Goal: Information Seeking & Learning: Learn about a topic

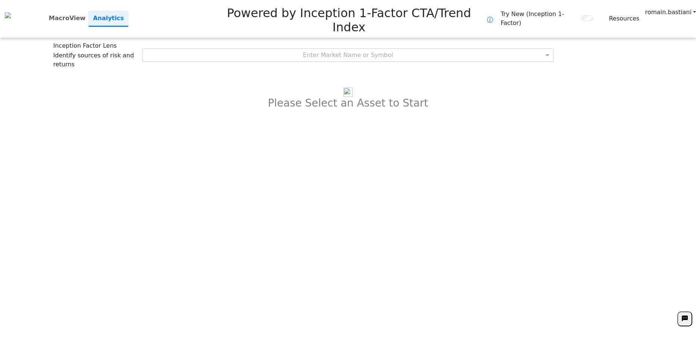
click at [363, 49] on div "Enter Market Name or Symbol" at bounding box center [348, 55] width 410 height 13
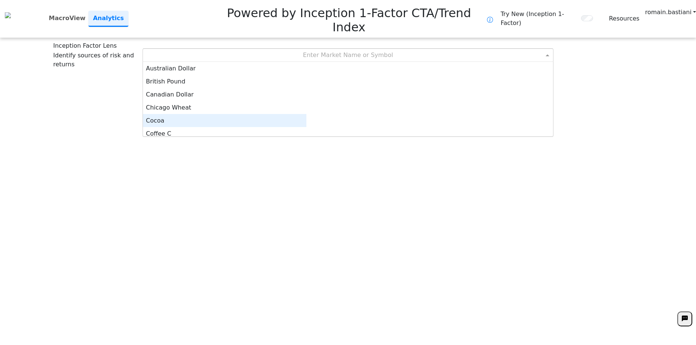
scroll to position [4, 0]
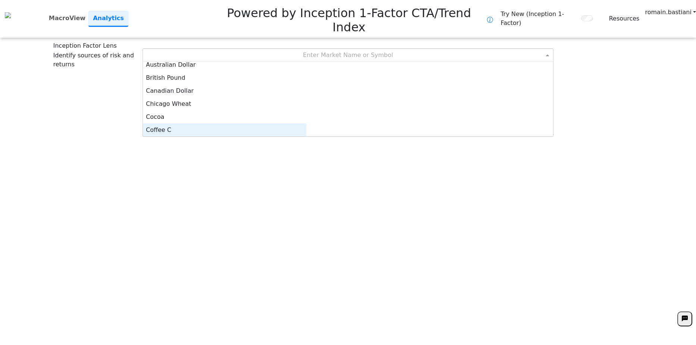
click at [281, 123] on div "Coffee C" at bounding box center [224, 129] width 163 height 13
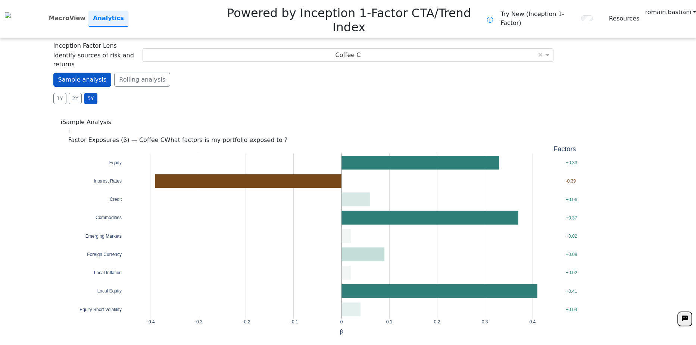
drag, startPoint x: 476, startPoint y: 72, endPoint x: 352, endPoint y: 71, distance: 123.1
click at [352, 71] on div "**********" at bounding box center [348, 172] width 696 height 345
drag, startPoint x: 352, startPoint y: 71, endPoint x: 281, endPoint y: 70, distance: 71.2
click at [281, 70] on div "**********" at bounding box center [348, 172] width 696 height 345
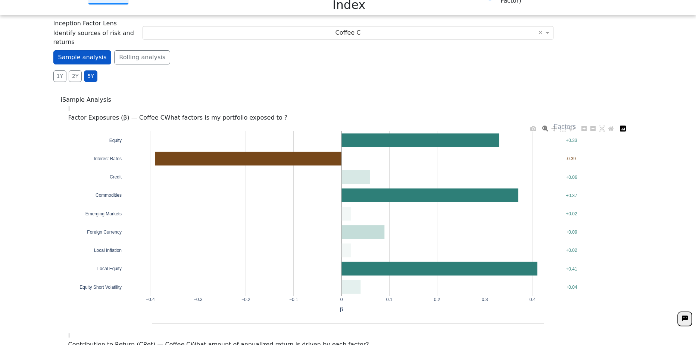
scroll to position [0, 0]
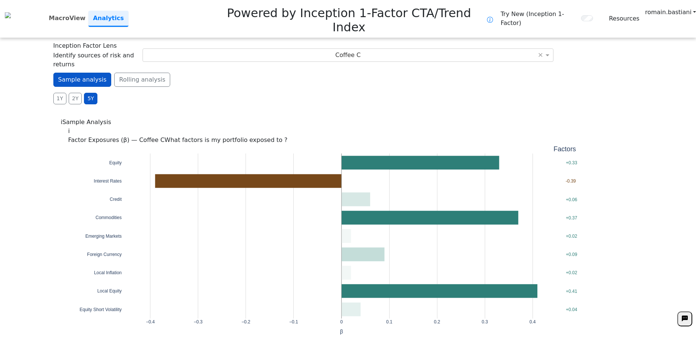
drag, startPoint x: 308, startPoint y: 62, endPoint x: 252, endPoint y: 67, distance: 56.2
click at [252, 93] on div "1Y 2Y 5Y Daily Weekly Monthly" at bounding box center [347, 99] width 589 height 12
click at [70, 93] on button "2Y" at bounding box center [75, 99] width 13 height 12
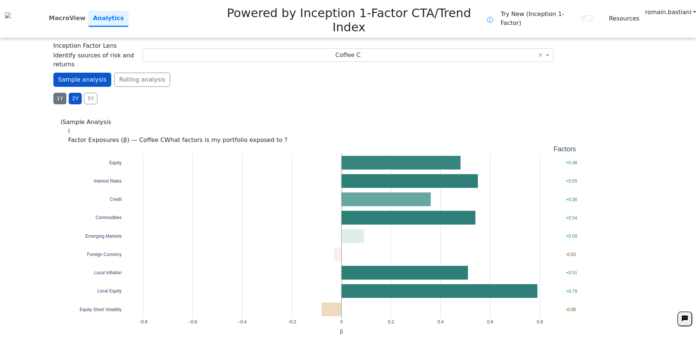
click at [59, 93] on button "1Y" at bounding box center [59, 99] width 13 height 12
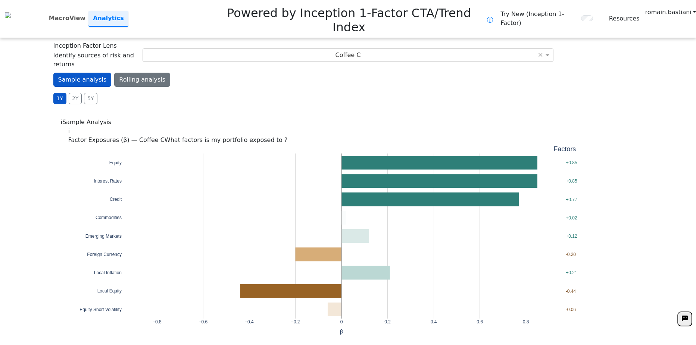
click at [136, 73] on button "Rolling analysis" at bounding box center [142, 80] width 56 height 14
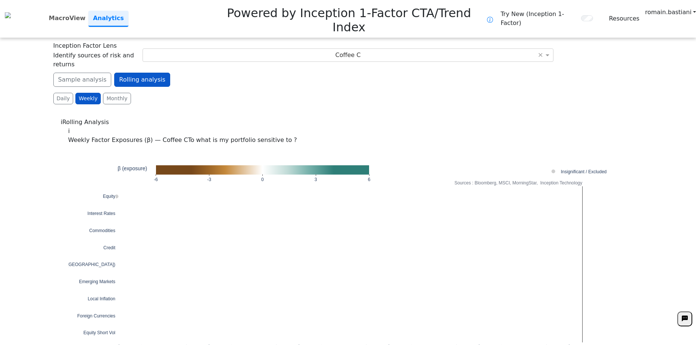
drag, startPoint x: 318, startPoint y: 62, endPoint x: 261, endPoint y: 60, distance: 56.7
click at [261, 93] on div "1Y 2Y 5Y Daily Weekly Monthly" at bounding box center [347, 99] width 589 height 12
drag, startPoint x: 480, startPoint y: 77, endPoint x: 371, endPoint y: 75, distance: 108.9
click at [371, 75] on div "**********" at bounding box center [348, 172] width 696 height 345
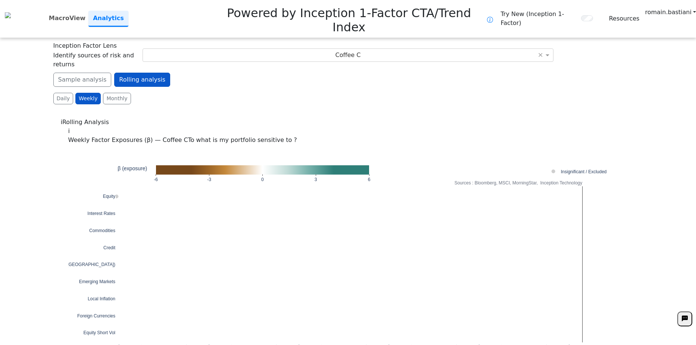
drag, startPoint x: 389, startPoint y: 75, endPoint x: 314, endPoint y: 69, distance: 75.6
click at [314, 93] on div "1Y 2Y 5Y Daily Weekly Monthly" at bounding box center [347, 99] width 589 height 12
drag, startPoint x: 501, startPoint y: 63, endPoint x: 402, endPoint y: 61, distance: 99.2
click at [402, 93] on div "1Y 2Y 5Y Daily Weekly Monthly" at bounding box center [347, 99] width 589 height 12
drag, startPoint x: 402, startPoint y: 61, endPoint x: 326, endPoint y: 63, distance: 75.4
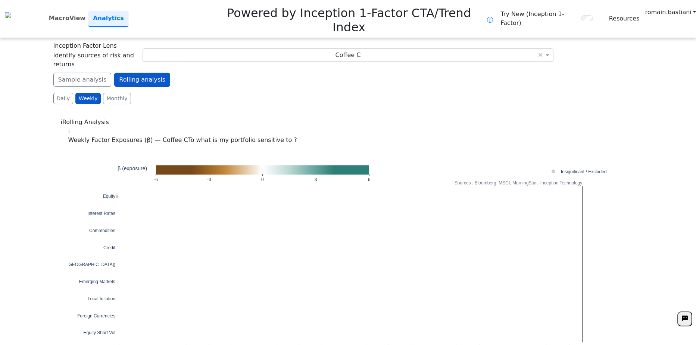
click at [326, 93] on div "1Y 2Y 5Y Daily Weekly Monthly" at bounding box center [347, 99] width 589 height 12
drag, startPoint x: 470, startPoint y: 72, endPoint x: 354, endPoint y: 64, distance: 116.6
click at [354, 93] on div "1Y 2Y 5Y Daily Weekly Monthly" at bounding box center [347, 99] width 589 height 12
drag, startPoint x: 354, startPoint y: 64, endPoint x: 298, endPoint y: 63, distance: 55.2
click at [298, 93] on div "1Y 2Y 5Y Daily Weekly Monthly" at bounding box center [347, 99] width 589 height 12
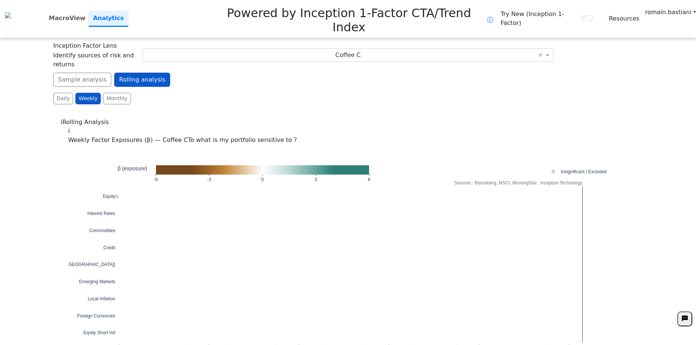
drag, startPoint x: 526, startPoint y: 65, endPoint x: 375, endPoint y: 60, distance: 150.8
click at [375, 93] on div "1Y 2Y 5Y Daily Weekly Monthly" at bounding box center [347, 99] width 589 height 12
click at [80, 73] on button "Sample analysis" at bounding box center [82, 80] width 58 height 14
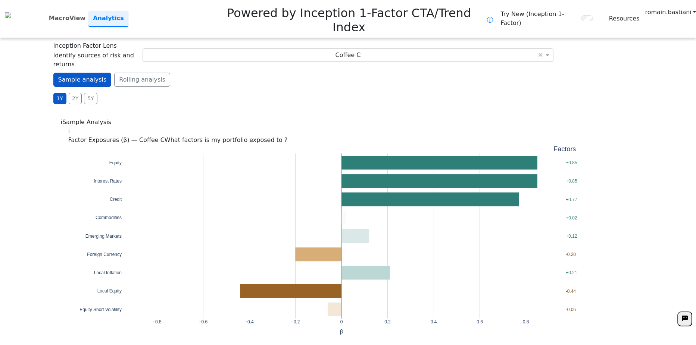
drag, startPoint x: 269, startPoint y: 61, endPoint x: 161, endPoint y: 62, distance: 108.6
click at [219, 93] on div "1Y 2Y 5Y Daily Weekly Monthly" at bounding box center [347, 99] width 589 height 12
drag, startPoint x: 271, startPoint y: 59, endPoint x: 167, endPoint y: 62, distance: 104.1
click at [167, 93] on div "1Y 2Y 5Y Daily Weekly Monthly" at bounding box center [347, 99] width 589 height 12
drag, startPoint x: 167, startPoint y: 62, endPoint x: 134, endPoint y: 72, distance: 34.7
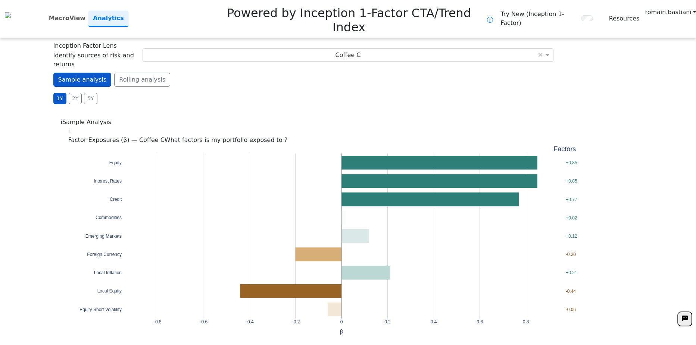
click at [134, 72] on div "**********" at bounding box center [348, 172] width 696 height 345
drag, startPoint x: 289, startPoint y: 69, endPoint x: 198, endPoint y: 68, distance: 91.4
click at [198, 93] on div "1Y 2Y 5Y Daily Weekly Monthly" at bounding box center [347, 99] width 589 height 12
drag, startPoint x: 198, startPoint y: 68, endPoint x: 155, endPoint y: 69, distance: 43.3
click at [155, 93] on div "1Y 2Y 5Y Daily Weekly Monthly" at bounding box center [347, 99] width 589 height 12
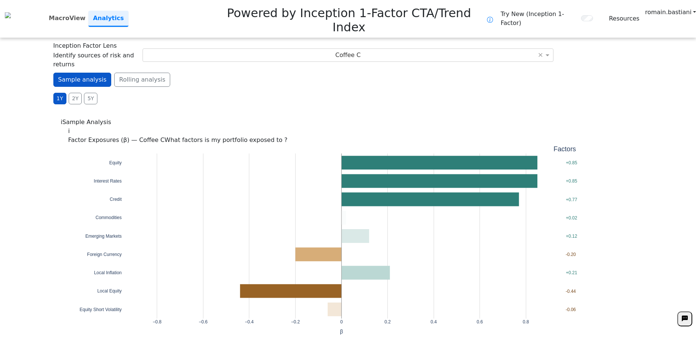
click at [531, 73] on div "Sample analysis Rolling analysis 1Y 2Y 5Y Daily Weekly Monthly" at bounding box center [347, 89] width 589 height 32
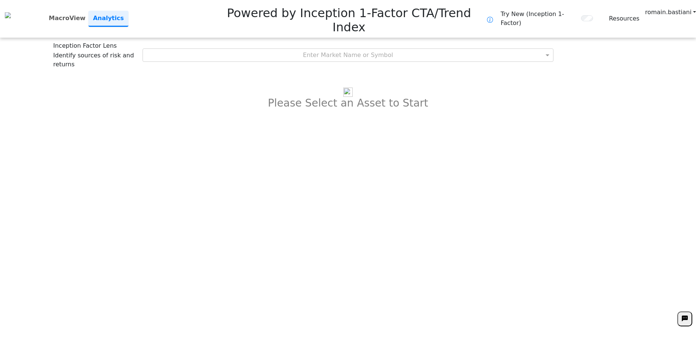
click at [259, 79] on div "**********" at bounding box center [348, 172] width 696 height 345
click at [286, 49] on div "Enter Market Name or Symbol" at bounding box center [348, 55] width 410 height 13
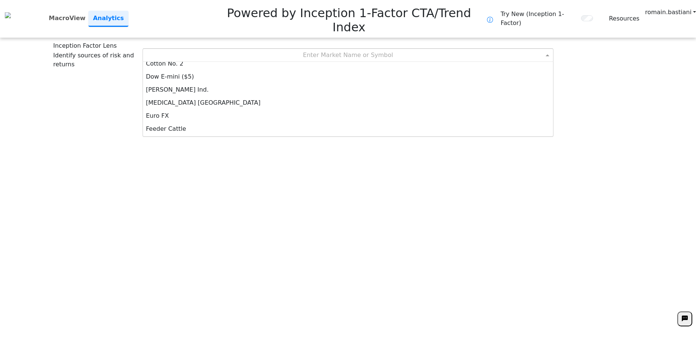
scroll to position [112, 0]
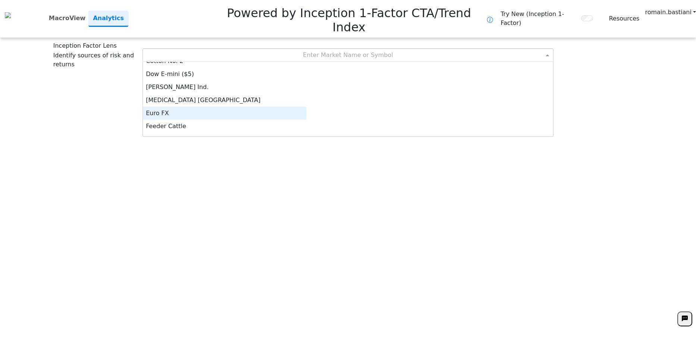
click at [290, 107] on div "Euro FX" at bounding box center [224, 113] width 163 height 13
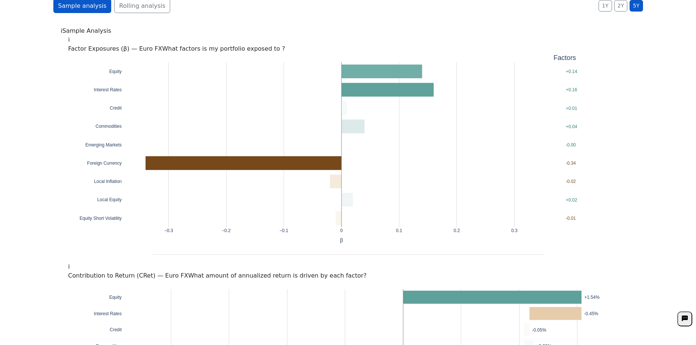
scroll to position [0, 0]
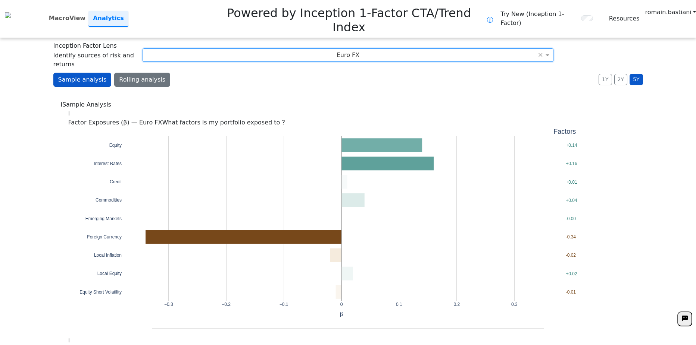
click at [138, 73] on button "Rolling analysis" at bounding box center [142, 80] width 56 height 14
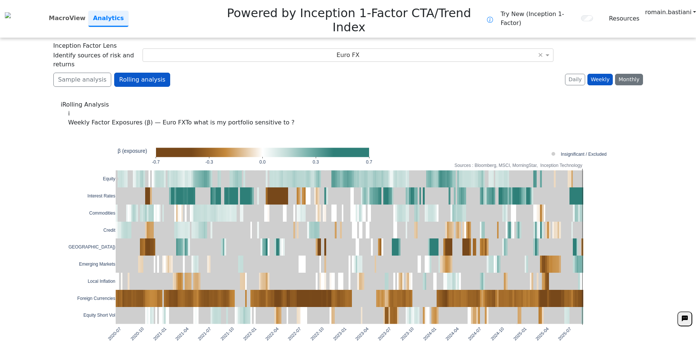
click at [630, 74] on button "Monthly" at bounding box center [629, 80] width 28 height 12
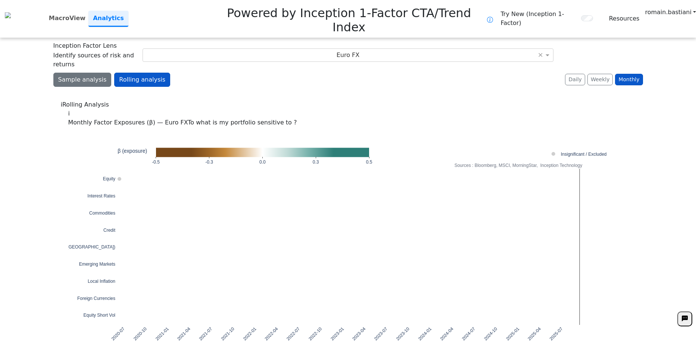
click at [75, 73] on button "Sample analysis" at bounding box center [82, 80] width 58 height 14
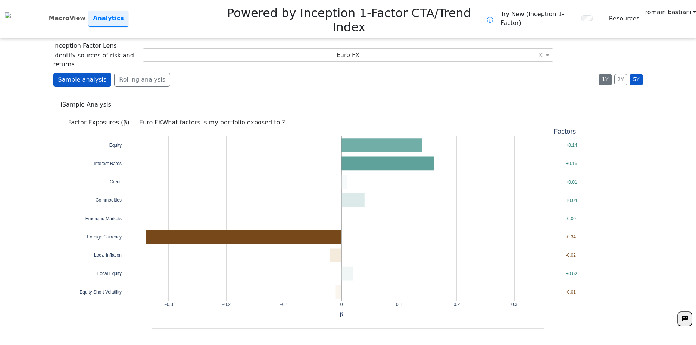
click at [605, 74] on button "1Y" at bounding box center [604, 80] width 13 height 12
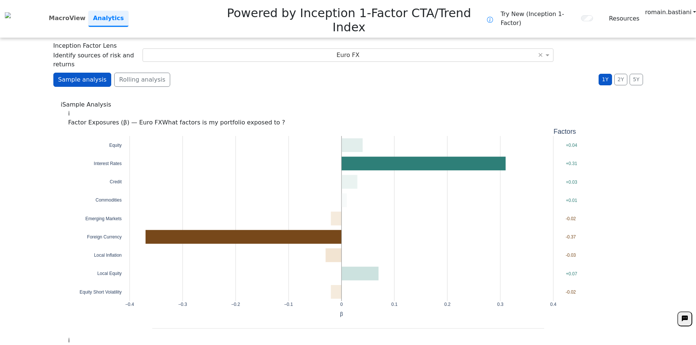
click at [552, 73] on div "Sample analysis Rolling analysis 1Y 2Y 5Y Daily Weekly Monthly" at bounding box center [347, 83] width 589 height 20
drag, startPoint x: 552, startPoint y: 51, endPoint x: 305, endPoint y: 48, distance: 246.6
click at [305, 73] on div "Sample analysis Rolling analysis 1Y 2Y 5Y Daily Weekly Monthly" at bounding box center [347, 83] width 589 height 20
click at [35, 142] on div "**********" at bounding box center [348, 172] width 696 height 345
drag, startPoint x: 230, startPoint y: 53, endPoint x: 197, endPoint y: 46, distance: 33.1
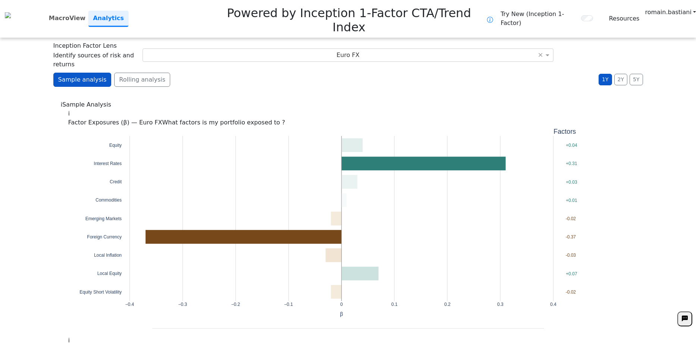
click at [197, 73] on div "Sample analysis Rolling analysis 1Y 2Y 5Y Daily Weekly Monthly" at bounding box center [347, 83] width 589 height 20
drag, startPoint x: 197, startPoint y: 46, endPoint x: 184, endPoint y: 34, distance: 17.4
click at [184, 34] on div "**********" at bounding box center [348, 172] width 696 height 345
drag, startPoint x: 294, startPoint y: 47, endPoint x: 212, endPoint y: 46, distance: 82.4
click at [212, 73] on div "Sample analysis Rolling analysis 1Y 2Y 5Y Daily Weekly Monthly" at bounding box center [347, 83] width 589 height 20
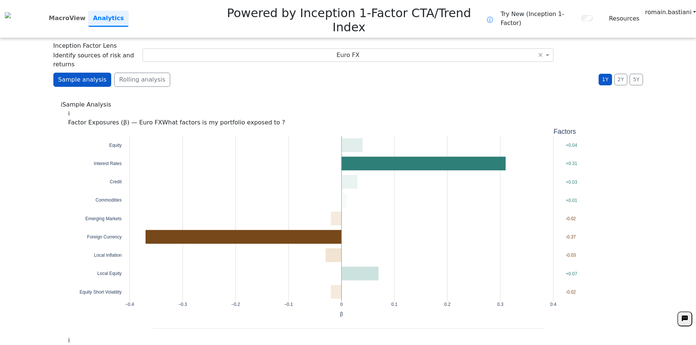
drag, startPoint x: 212, startPoint y: 46, endPoint x: 175, endPoint y: 41, distance: 37.6
click at [175, 73] on div "Sample analysis Rolling analysis 1Y 2Y 5Y Daily Weekly Monthly" at bounding box center [347, 83] width 589 height 20
drag, startPoint x: 304, startPoint y: 52, endPoint x: 264, endPoint y: 50, distance: 40.4
click at [264, 73] on div "Sample analysis Rolling analysis 1Y 2Y 5Y Daily Weekly Monthly" at bounding box center [347, 83] width 589 height 20
drag, startPoint x: 264, startPoint y: 50, endPoint x: 214, endPoint y: 48, distance: 49.6
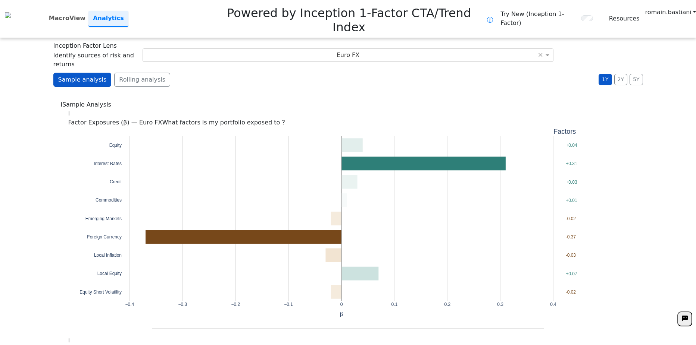
click at [214, 73] on div "Sample analysis Rolling analysis 1Y 2Y 5Y Daily Weekly Monthly" at bounding box center [347, 83] width 589 height 20
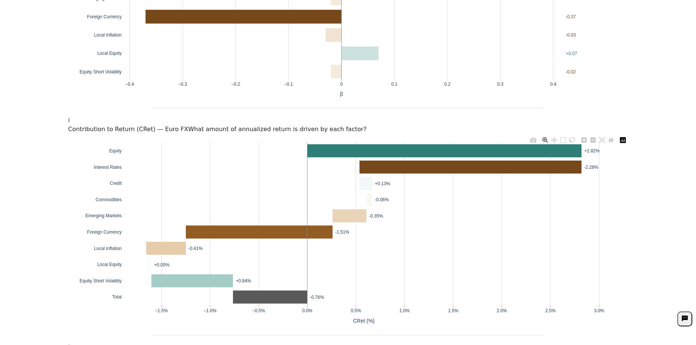
scroll to position [224, 0]
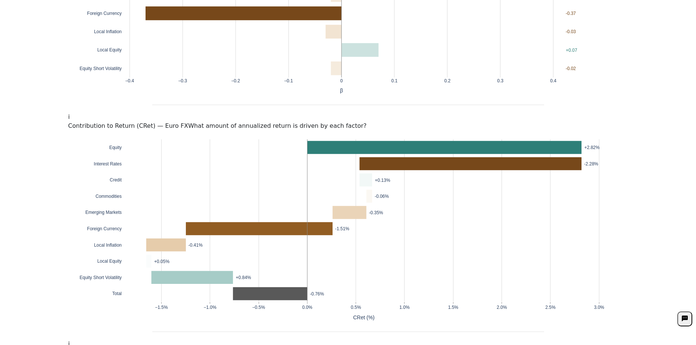
drag, startPoint x: 292, startPoint y: 95, endPoint x: 260, endPoint y: 91, distance: 32.3
click at [260, 113] on div "i Contribution to Return (CRet) — Euro FX What amount of annualized return is d…" at bounding box center [348, 122] width 560 height 18
drag, startPoint x: 261, startPoint y: 91, endPoint x: 241, endPoint y: 90, distance: 20.5
click at [241, 113] on div "i Contribution to Return (CRet) — Euro FX What amount of annualized return is d…" at bounding box center [348, 122] width 560 height 18
drag, startPoint x: 178, startPoint y: 88, endPoint x: 123, endPoint y: 88, distance: 54.5
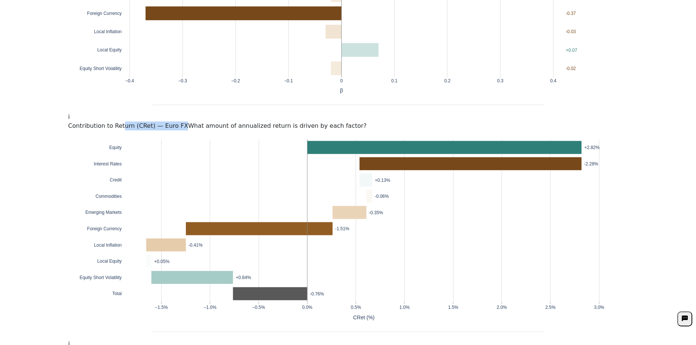
click at [123, 122] on span "Contribution to Return (CRet) — Euro FX" at bounding box center [128, 125] width 120 height 7
drag, startPoint x: 123, startPoint y: 88, endPoint x: 146, endPoint y: 94, distance: 23.7
click at [146, 122] on span "Contribution to Return (CRet) — Euro FX" at bounding box center [128, 125] width 120 height 7
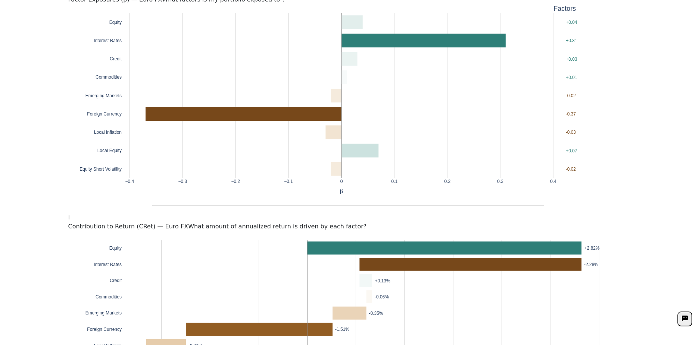
scroll to position [0, 0]
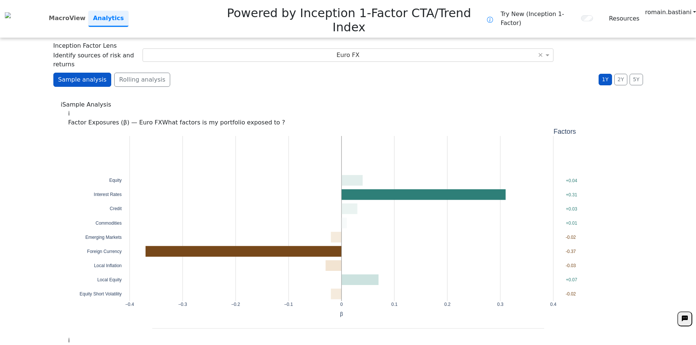
drag, startPoint x: 115, startPoint y: 120, endPoint x: 110, endPoint y: 157, distance: 37.6
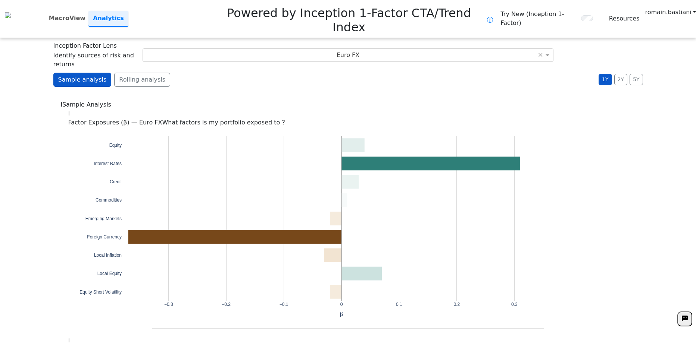
drag, startPoint x: 286, startPoint y: 41, endPoint x: 236, endPoint y: 48, distance: 49.7
click at [236, 73] on div "Sample analysis Rolling analysis 1Y 2Y 5Y Daily Weekly Monthly" at bounding box center [347, 83] width 589 height 20
drag, startPoint x: 240, startPoint y: 50, endPoint x: 219, endPoint y: 44, distance: 21.7
click at [219, 73] on div "Sample analysis Rolling analysis 1Y 2Y 5Y Daily Weekly Monthly" at bounding box center [347, 83] width 589 height 20
drag, startPoint x: 219, startPoint y: 44, endPoint x: 201, endPoint y: 40, distance: 17.9
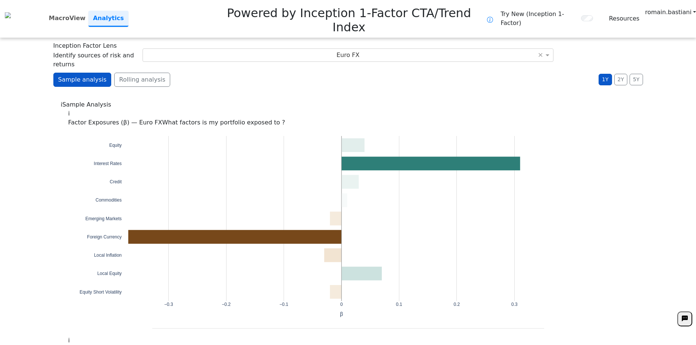
click at [201, 73] on div "Sample analysis Rolling analysis 1Y 2Y 5Y Daily Weekly Monthly" at bounding box center [347, 83] width 589 height 20
drag, startPoint x: 201, startPoint y: 40, endPoint x: 181, endPoint y: 37, distance: 20.4
click at [181, 37] on div "**********" at bounding box center [348, 172] width 696 height 345
drag, startPoint x: 231, startPoint y: 46, endPoint x: 205, endPoint y: 44, distance: 25.8
click at [205, 73] on div "Sample analysis Rolling analysis 1Y 2Y 5Y Daily Weekly Monthly" at bounding box center [347, 83] width 589 height 20
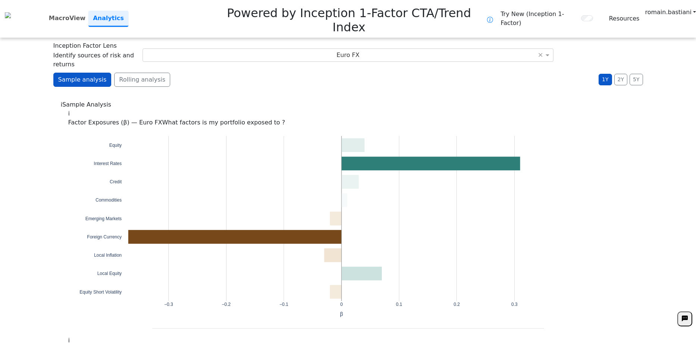
drag, startPoint x: 205, startPoint y: 44, endPoint x: 184, endPoint y: 47, distance: 21.1
click at [184, 73] on div "Sample analysis Rolling analysis 1Y 2Y 5Y Daily Weekly Monthly" at bounding box center [347, 83] width 589 height 20
